Goal: Information Seeking & Learning: Learn about a topic

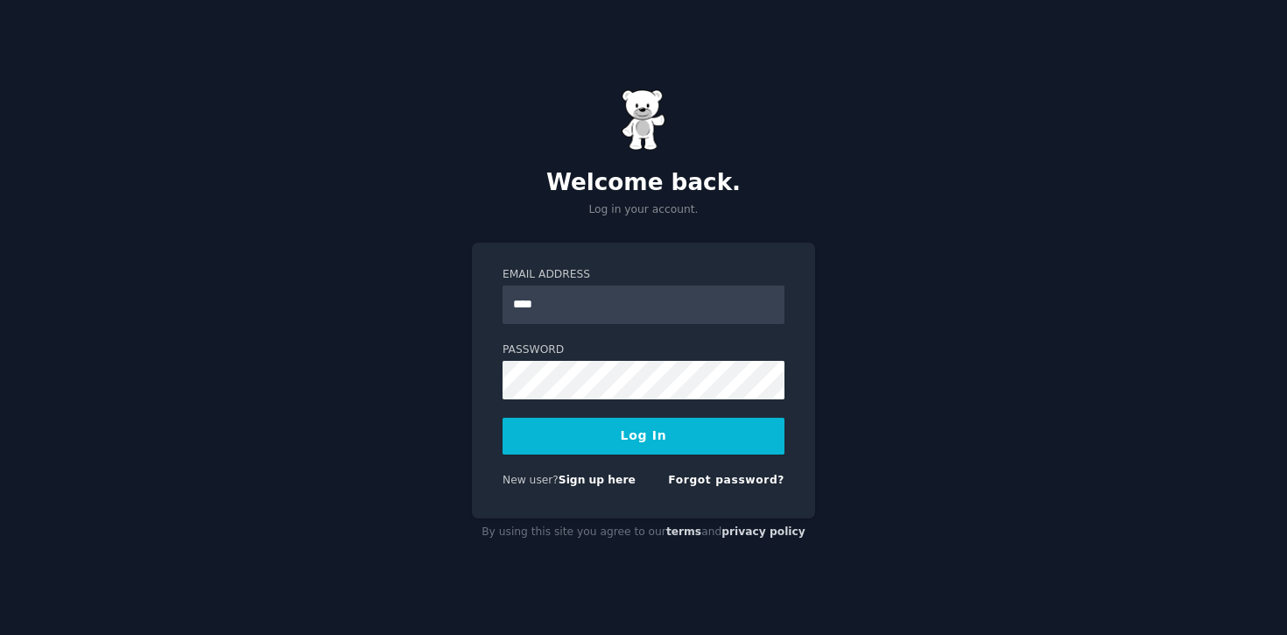
type input "**********"
click at [478, 448] on div "**********" at bounding box center [643, 381] width 343 height 277
click at [503, 418] on button "Log In" at bounding box center [644, 436] width 282 height 37
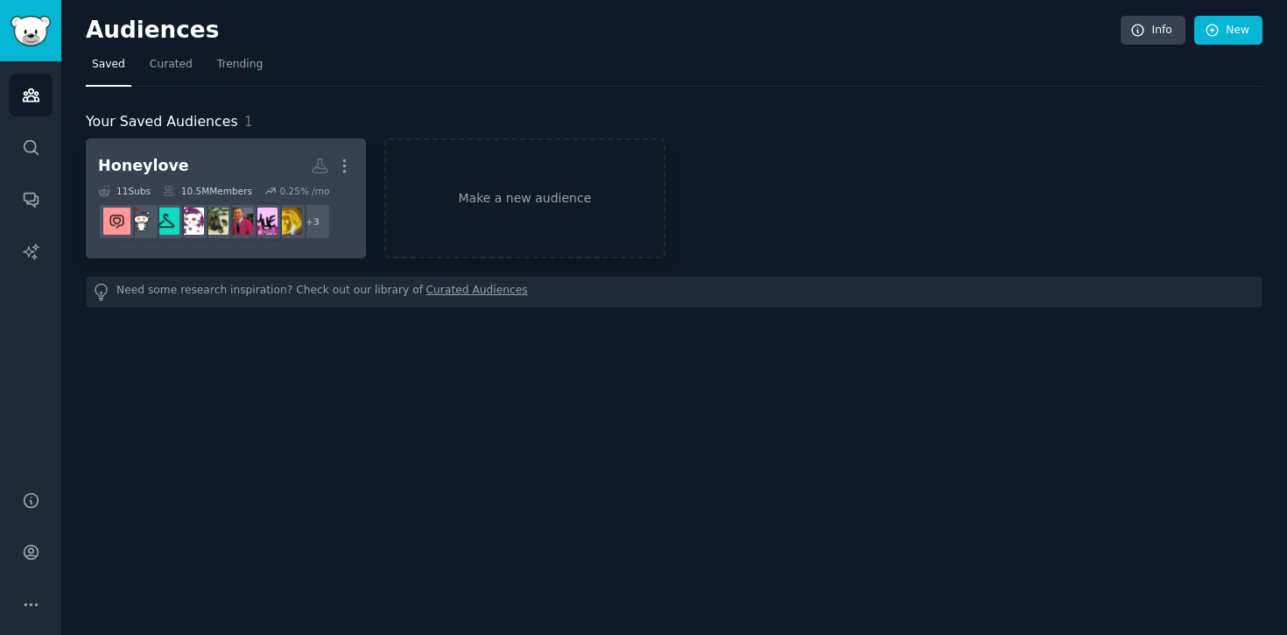
click at [213, 175] on h2 "Honeylove More" at bounding box center [226, 166] width 256 height 31
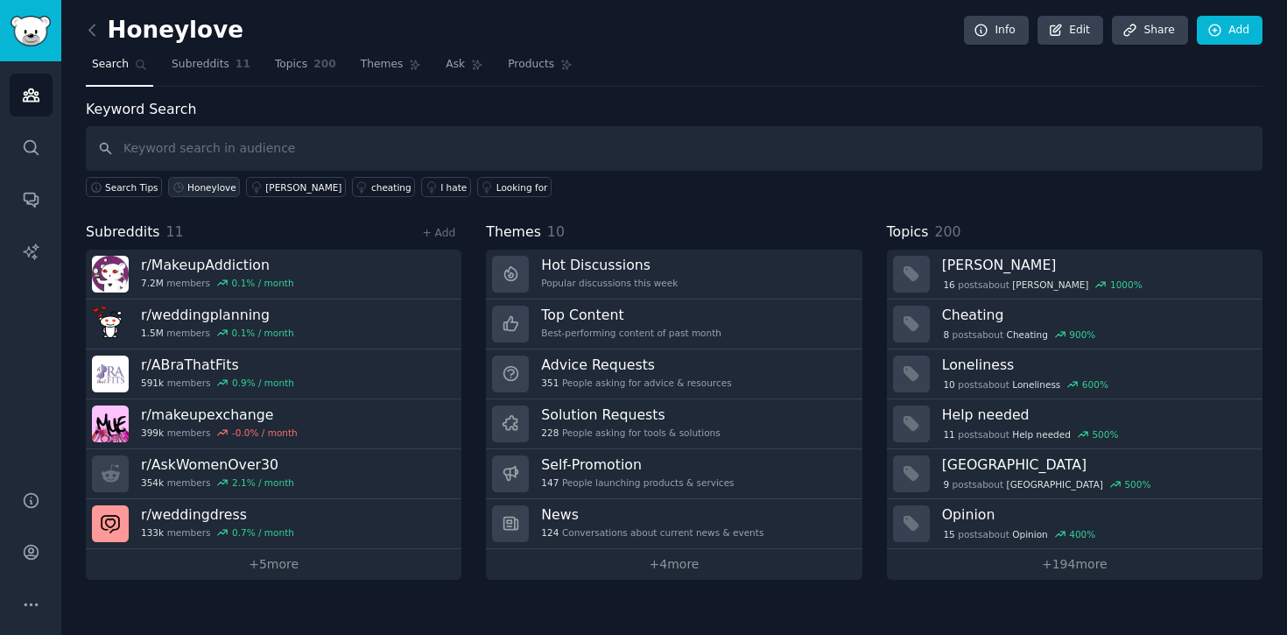
click at [196, 183] on div "Honeylove" at bounding box center [211, 187] width 49 height 12
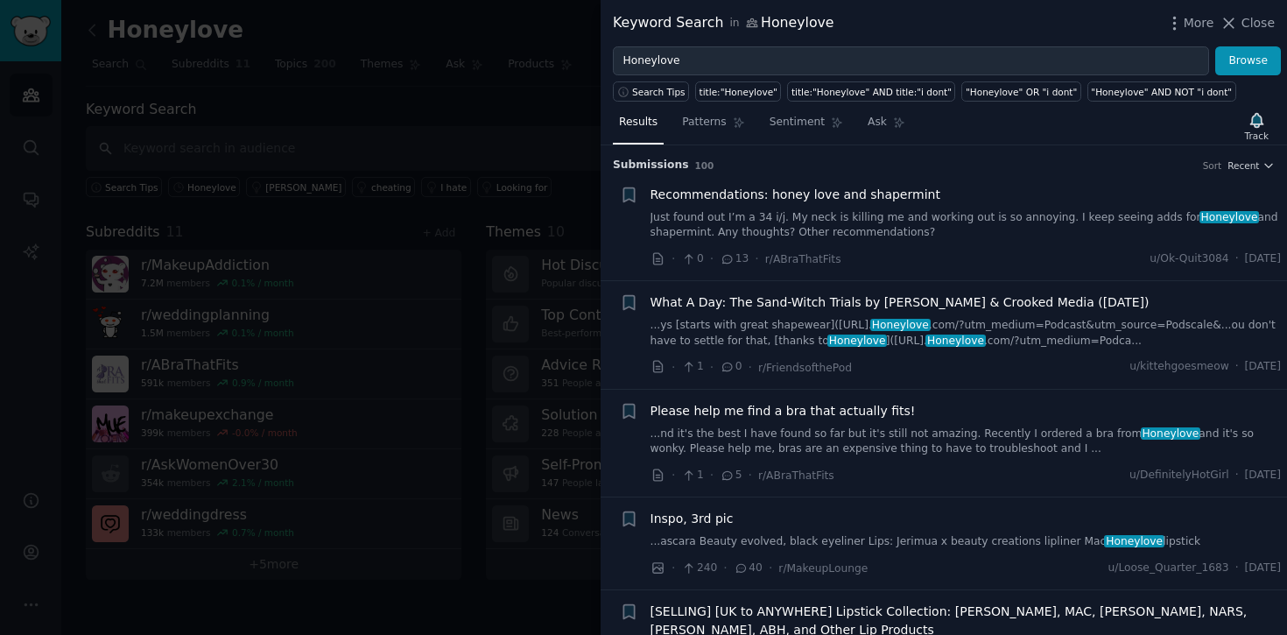
click at [431, 117] on div at bounding box center [643, 317] width 1287 height 635
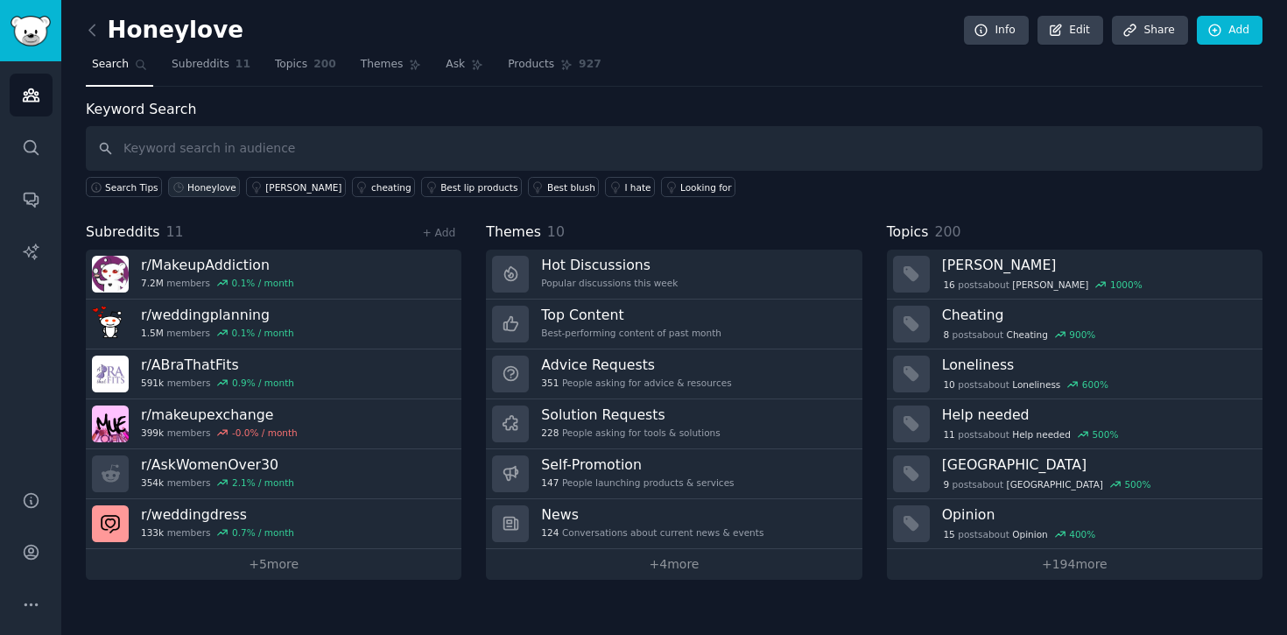
click at [201, 187] on div "Honeylove" at bounding box center [211, 187] width 49 height 12
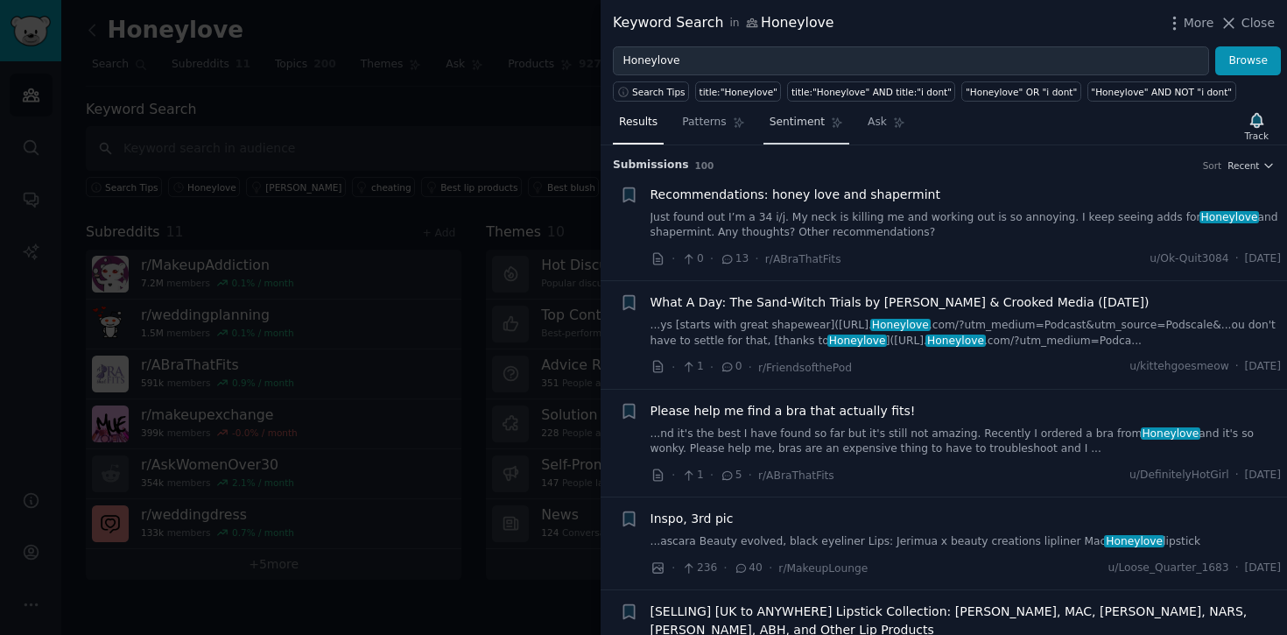
click at [798, 127] on span "Sentiment" at bounding box center [797, 123] width 55 height 16
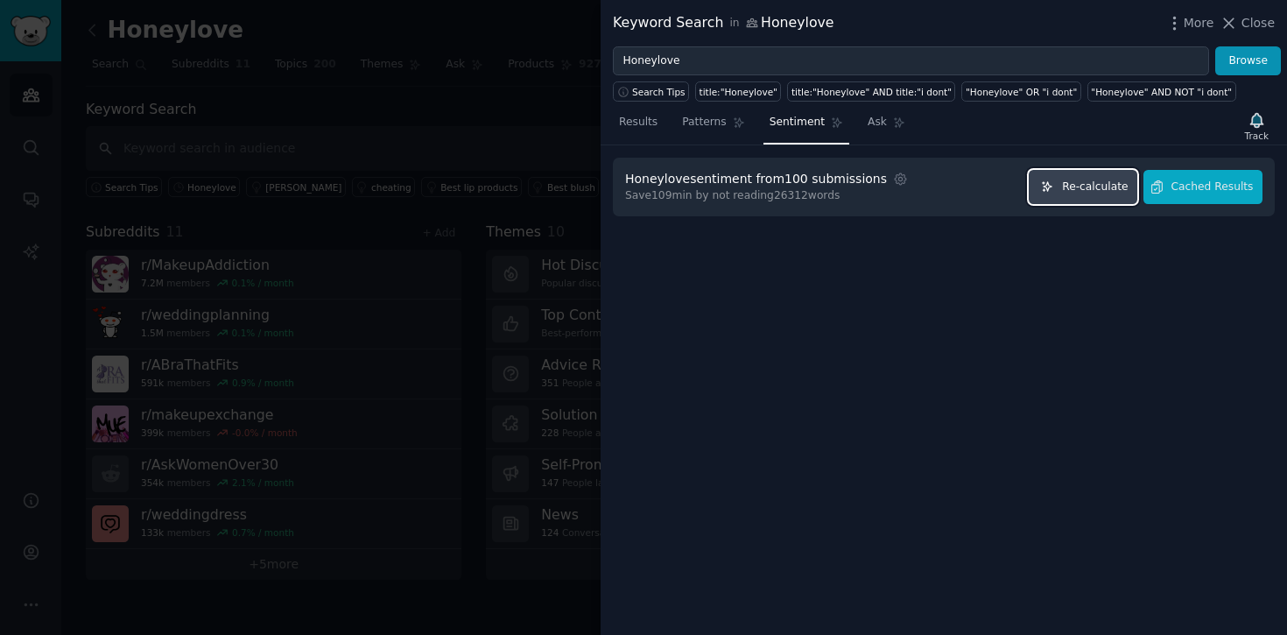
click at [1093, 194] on span "Re-calculate" at bounding box center [1095, 188] width 66 height 16
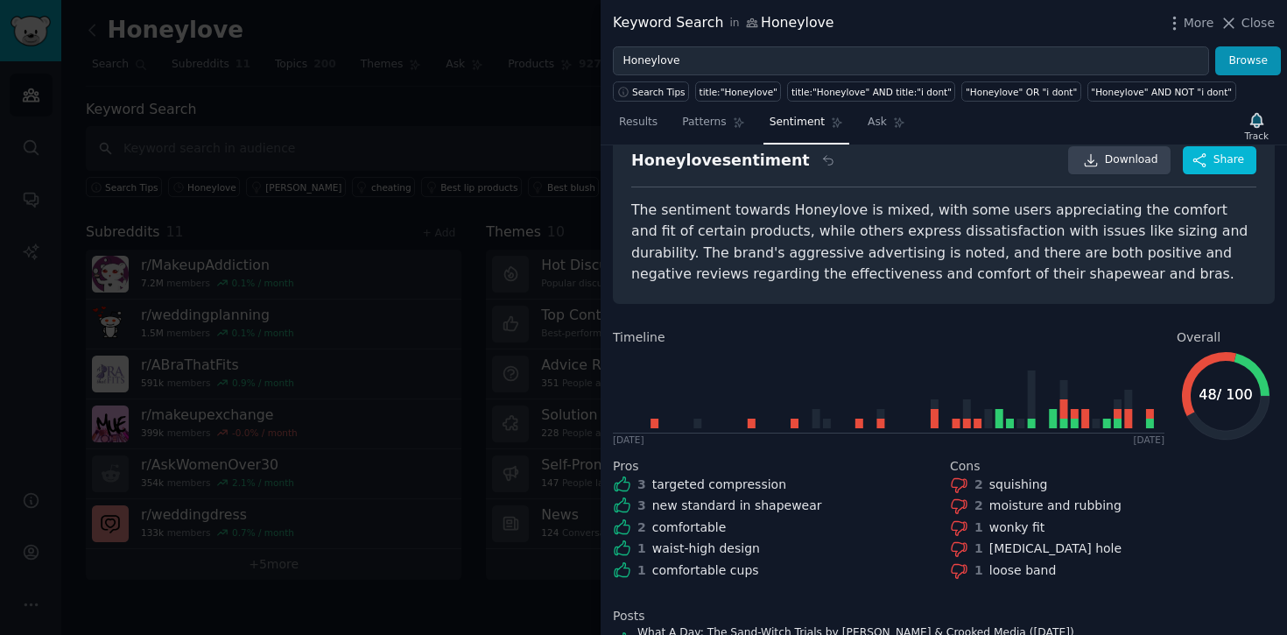
scroll to position [20, 0]
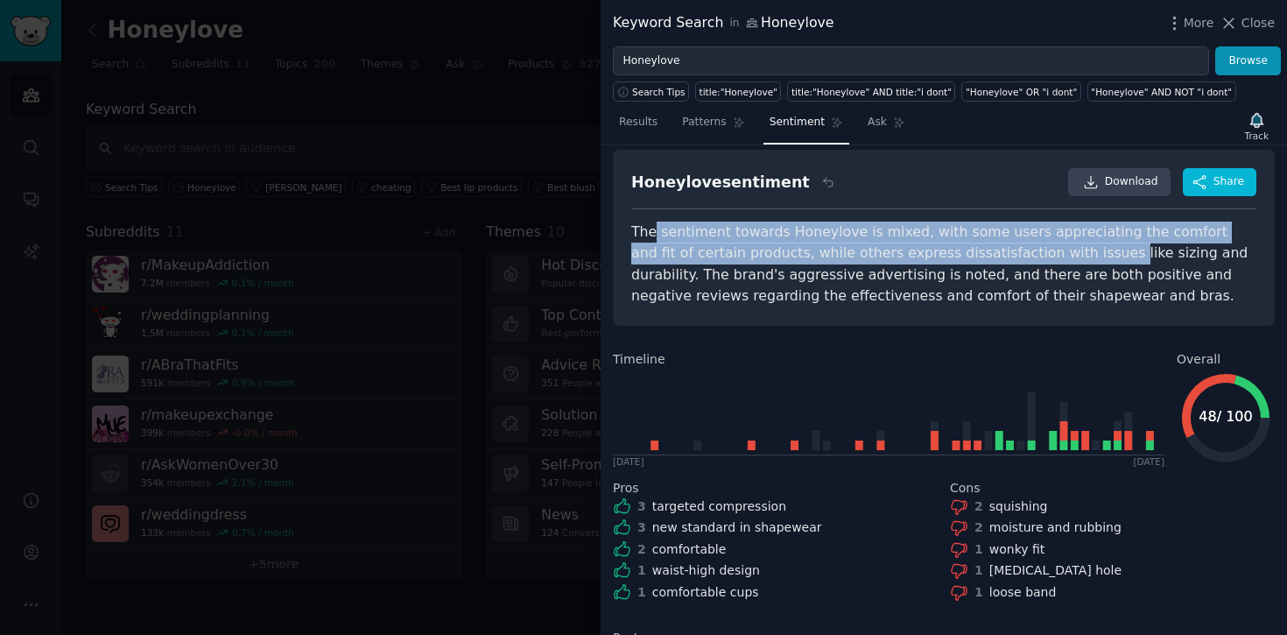
drag, startPoint x: 656, startPoint y: 230, endPoint x: 1040, endPoint y: 252, distance: 384.2
click at [1040, 252] on div "The sentiment towards Honeylove is mixed, with some users appreciating the comf…" at bounding box center [943, 265] width 625 height 86
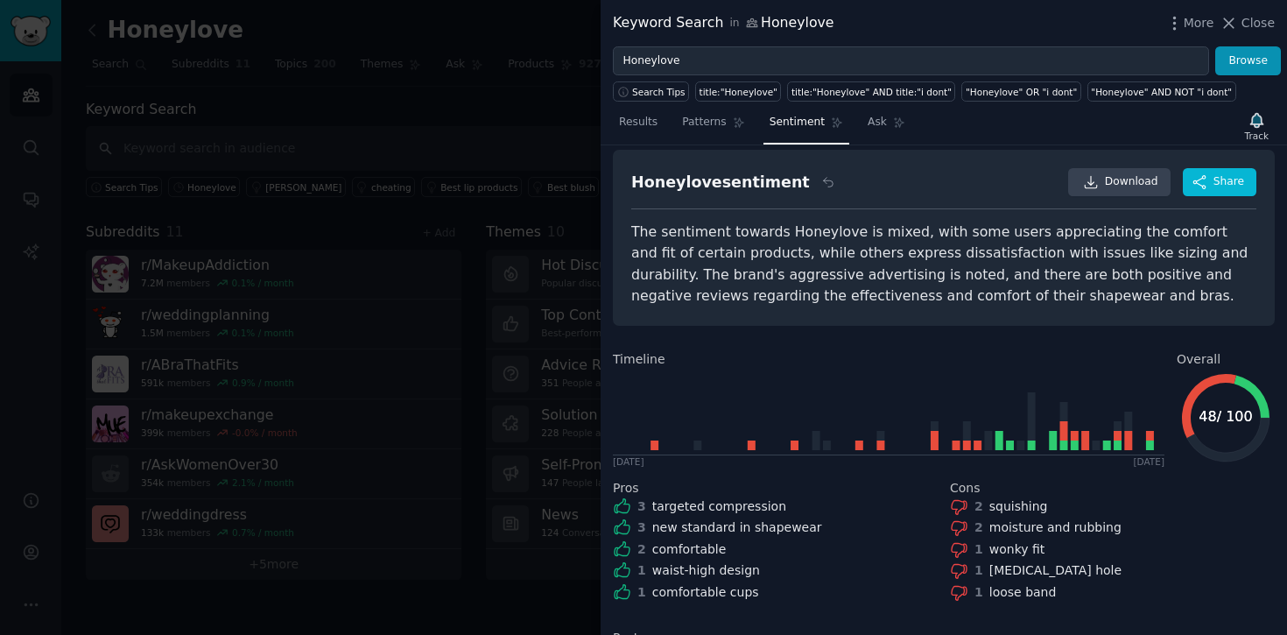
click at [1026, 275] on div "The sentiment towards Honeylove is mixed, with some users appreciating the comf…" at bounding box center [943, 265] width 625 height 86
